Goal: Transaction & Acquisition: Purchase product/service

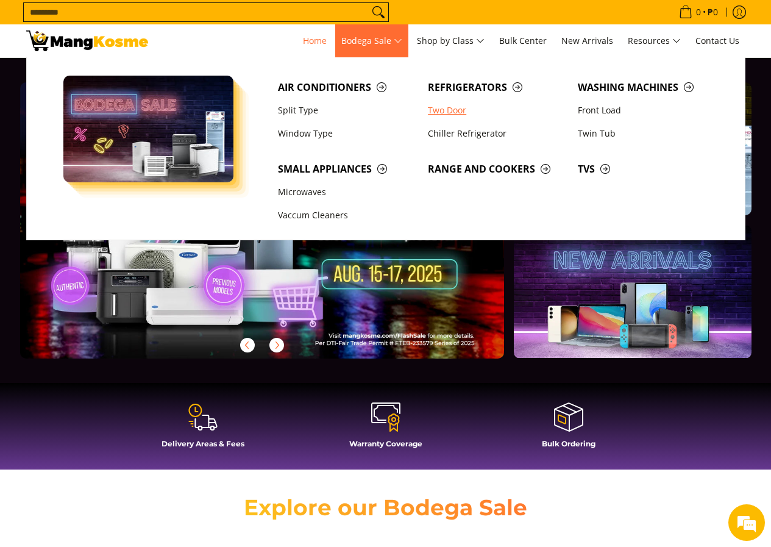
click at [453, 113] on link "Two Door" at bounding box center [497, 110] width 150 height 23
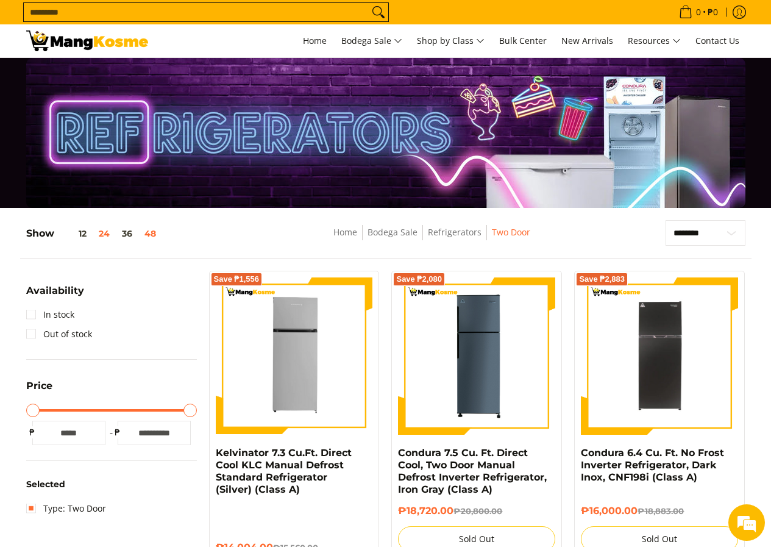
click at [153, 235] on button "48" at bounding box center [150, 234] width 24 height 10
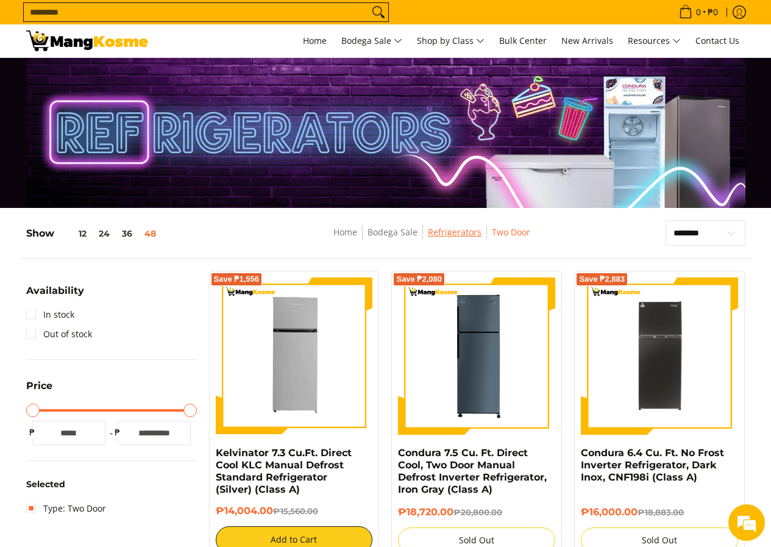
click at [465, 229] on link "Refrigerators" at bounding box center [455, 232] width 54 height 12
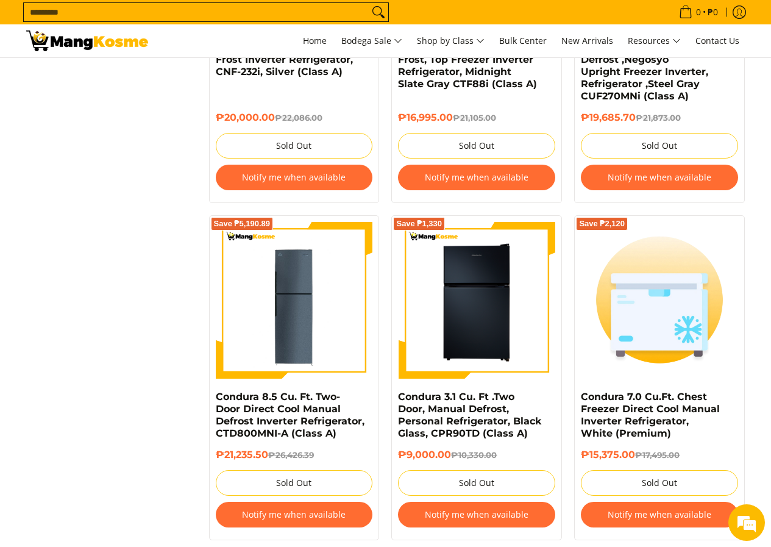
scroll to position [1462, 0]
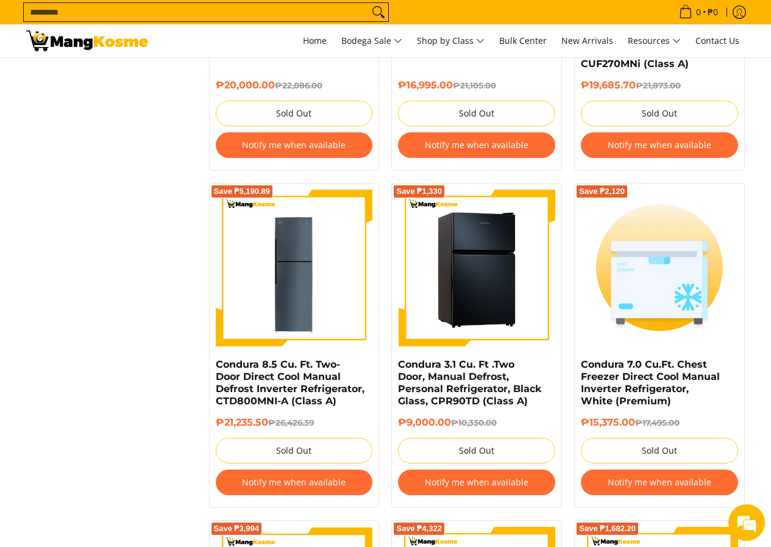
click at [491, 308] on img at bounding box center [476, 268] width 157 height 157
